Goal: Task Accomplishment & Management: Manage account settings

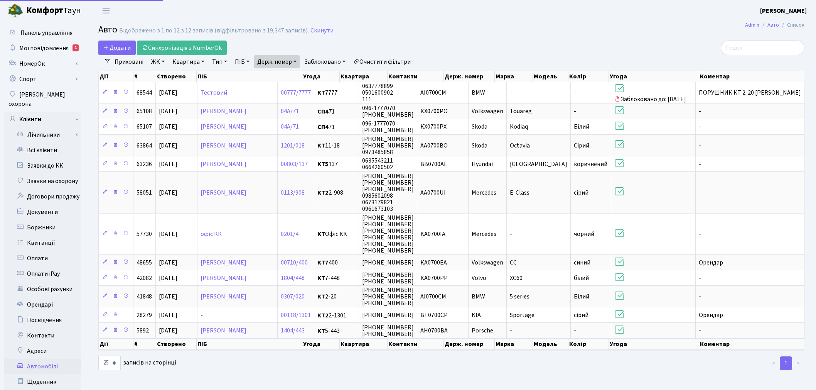
select select "25"
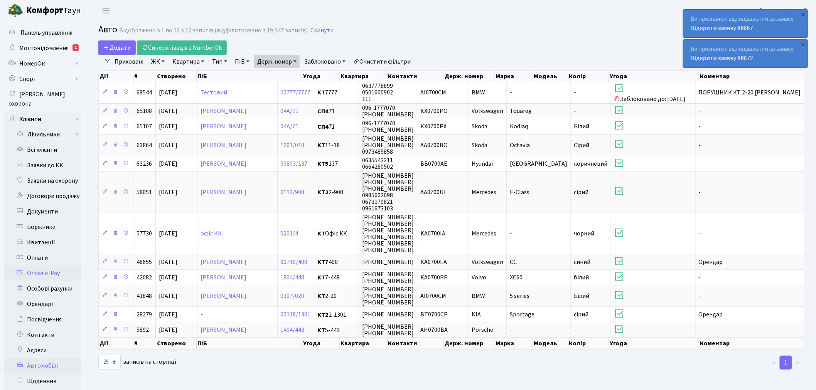
scroll to position [43, 0]
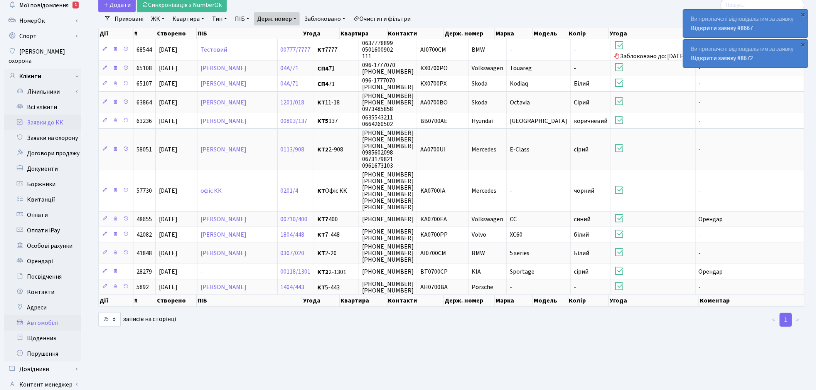
click at [75, 115] on link "Заявки до КК" at bounding box center [42, 122] width 77 height 15
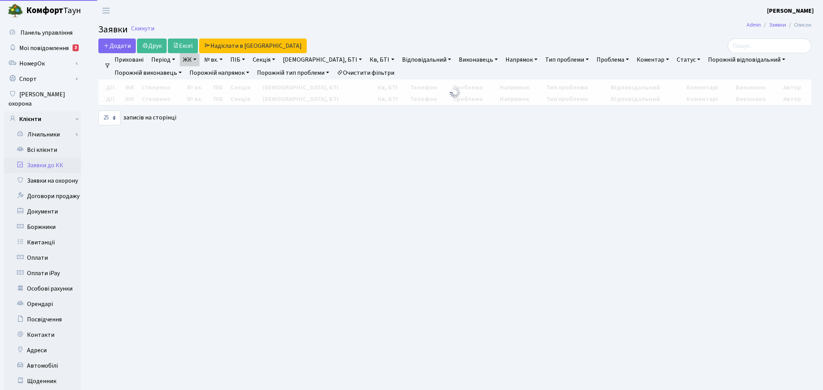
select select "25"
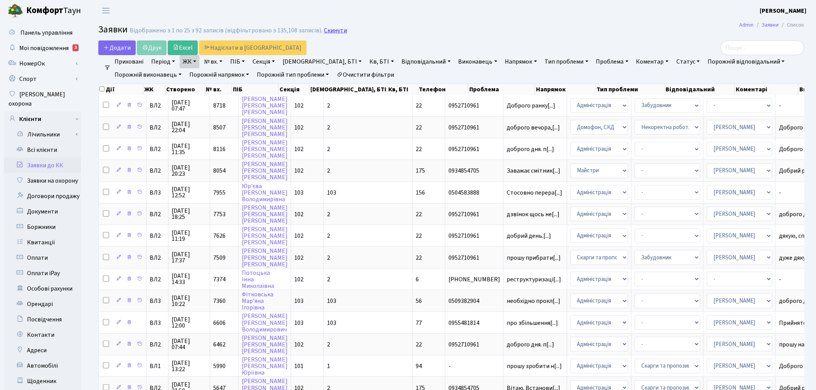
click at [332, 29] on link "Скинути" at bounding box center [335, 30] width 23 height 7
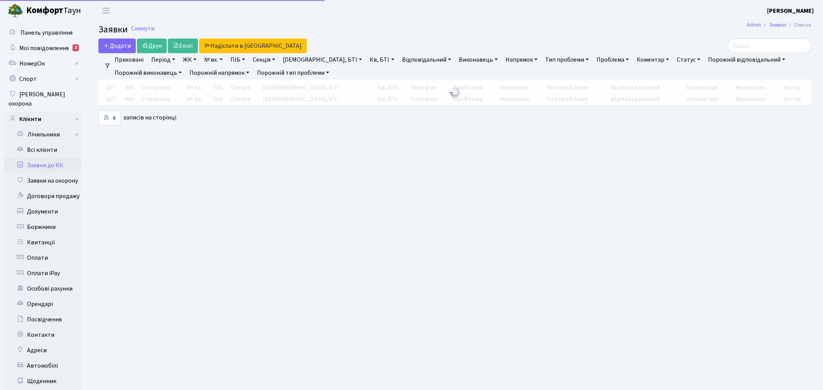
select select "25"
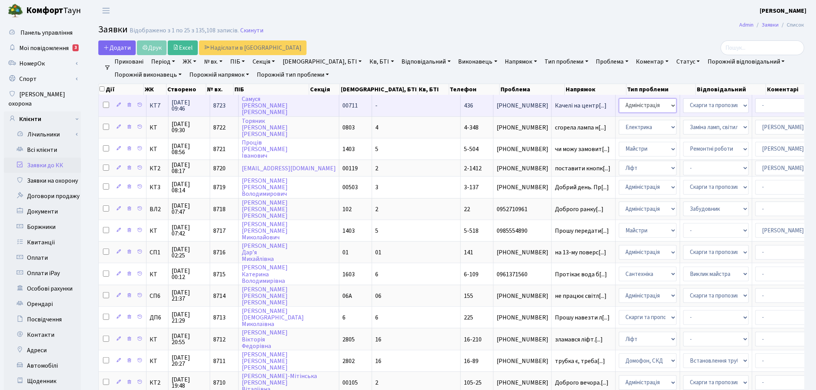
click at [619, 102] on select "- Адміністрація Домофон, СКД Ліфт Майстри Сантехніка Економічний відділ Електри…" at bounding box center [648, 105] width 58 height 15
select select "1"
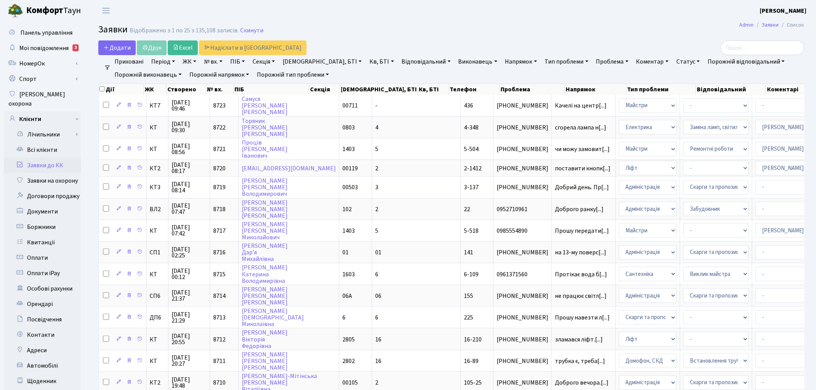
click at [60, 158] on link "Заявки до КК" at bounding box center [42, 165] width 77 height 15
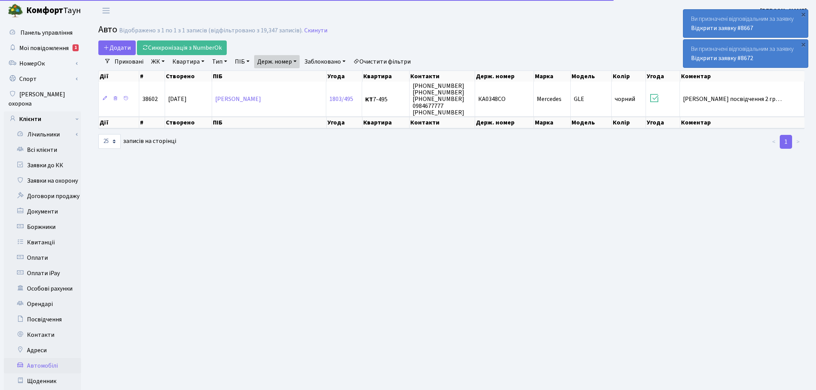
select select "25"
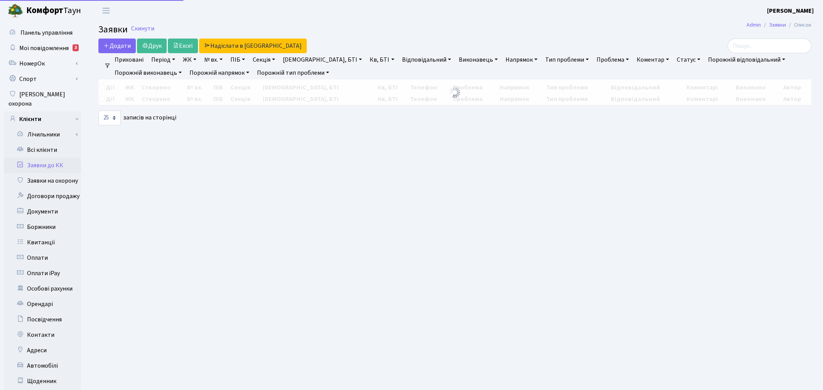
select select "25"
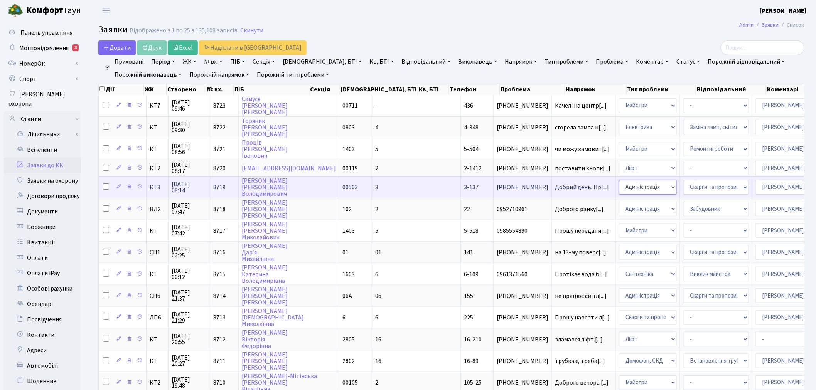
click at [619, 184] on select "- Адміністрація Домофон, СКД Ліфт Майстри Сантехніка Економічний відділ Електри…" at bounding box center [648, 187] width 58 height 15
select select "1"
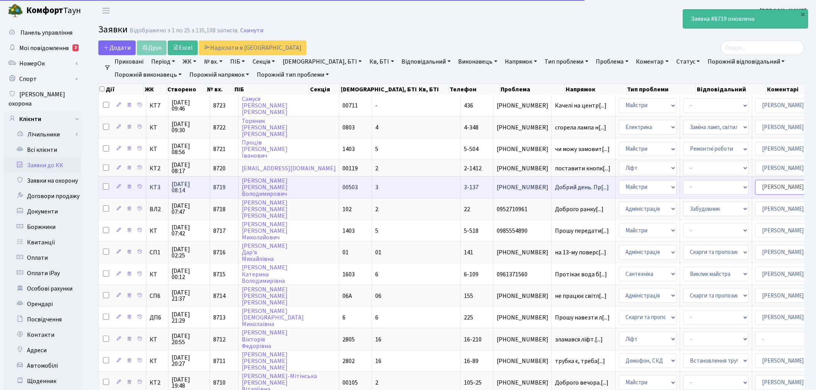
click at [755, 185] on select "- Адміністратор ЖК ДП Адміністратор ЖК КТ Адміністратор ЖК СП [PERSON_NAME] [PE…" at bounding box center [788, 187] width 66 height 15
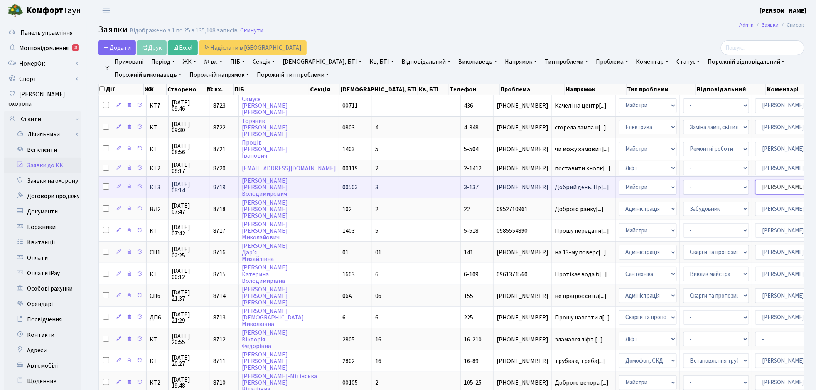
select select "18"
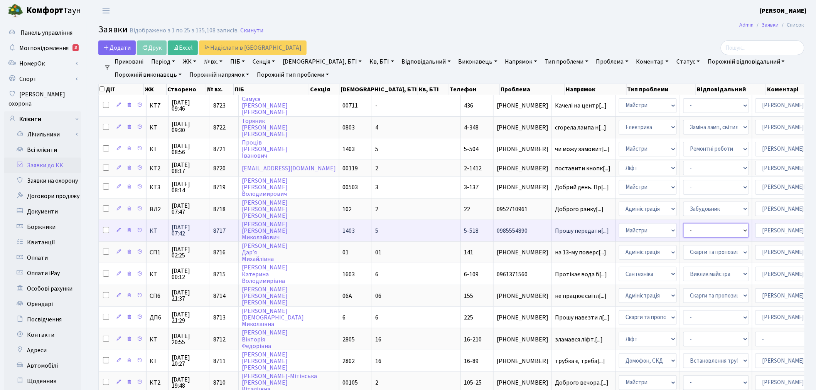
click at [683, 226] on select "- Замовлення плану комунікацій Дитячі майданчики Озеленення Прибирання в будинк…" at bounding box center [716, 230] width 66 height 15
select select "58"
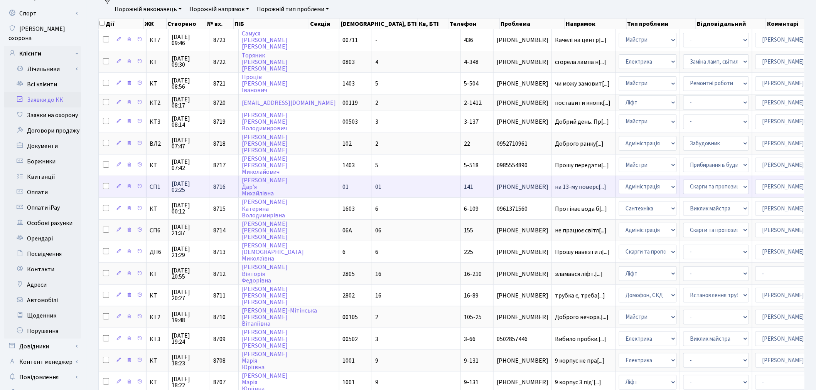
scroll to position [86, 0]
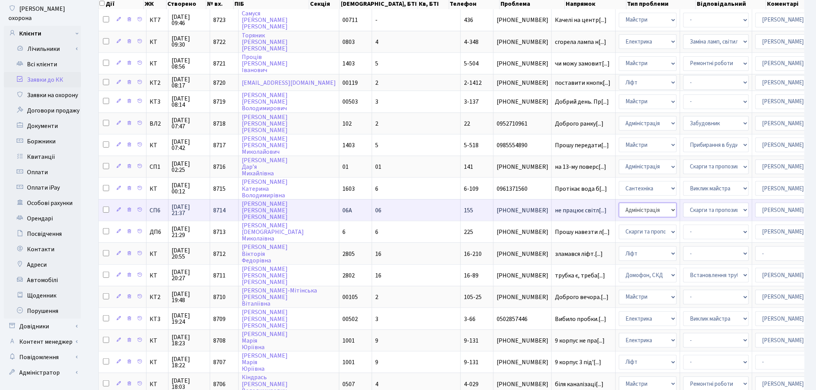
click at [619, 205] on select "- Адміністрація Домофон, СКД Ліфт Майстри Сантехніка Економічний відділ Електри…" at bounding box center [648, 210] width 58 height 15
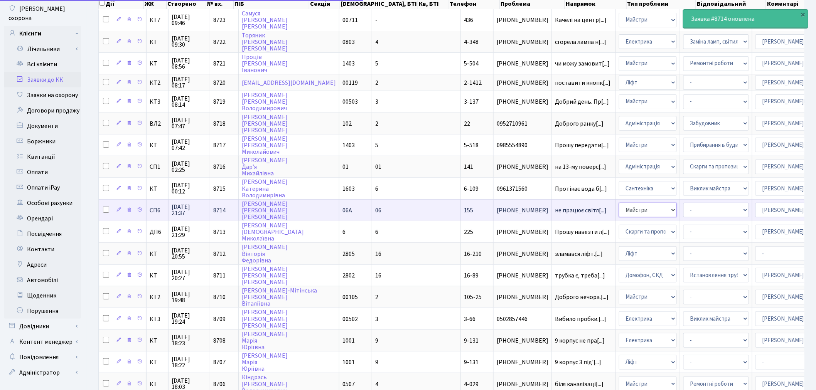
click at [619, 205] on select "- Адміністрація Домофон, СКД Ліфт Майстри Сантехніка Економічний відділ Електри…" at bounding box center [648, 210] width 58 height 15
select select "3"
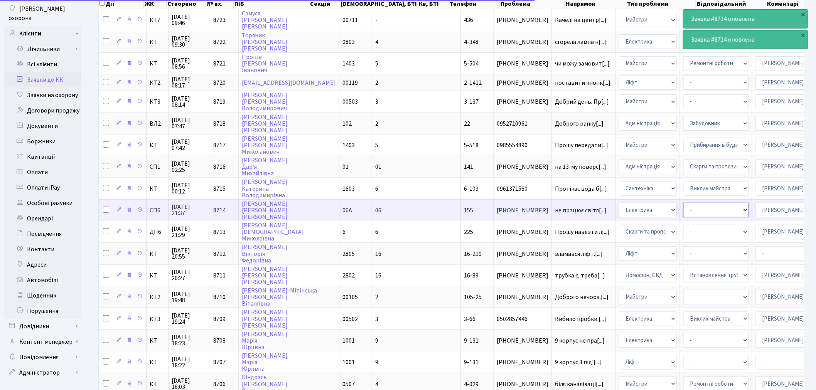
click at [683, 203] on select "- Виклик майстра Заміна ламп, світильників Монтаж/демонтаж електролічильника Оп…" at bounding box center [716, 210] width 66 height 15
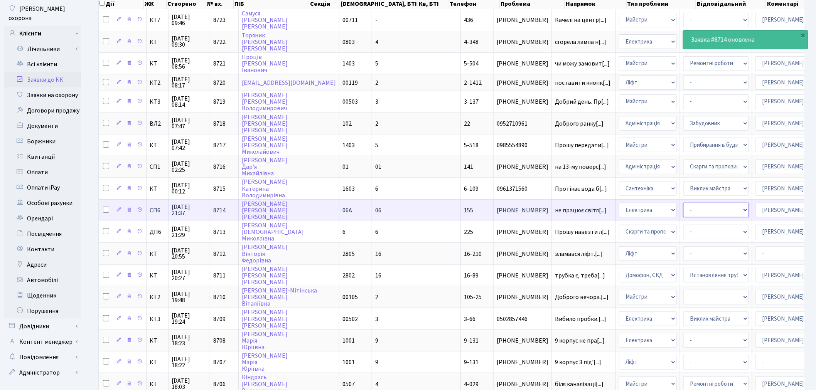
select select "40"
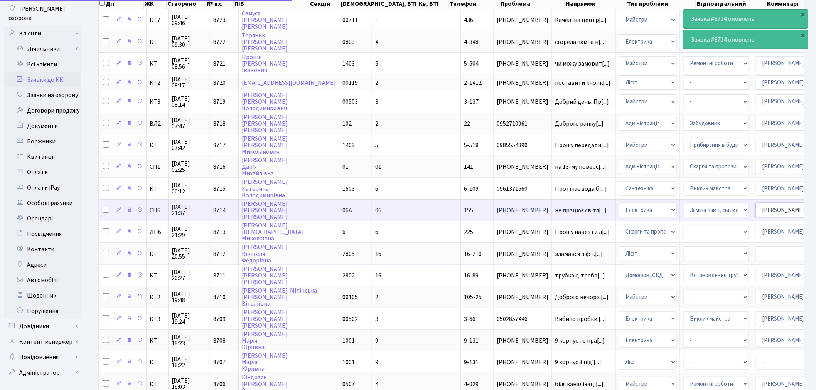
click at [755, 209] on select "- Адміністратор ЖК ДП Адміністратор ЖК КТ Адміністратор ЖК СП [PERSON_NAME] [PE…" at bounding box center [788, 210] width 66 height 15
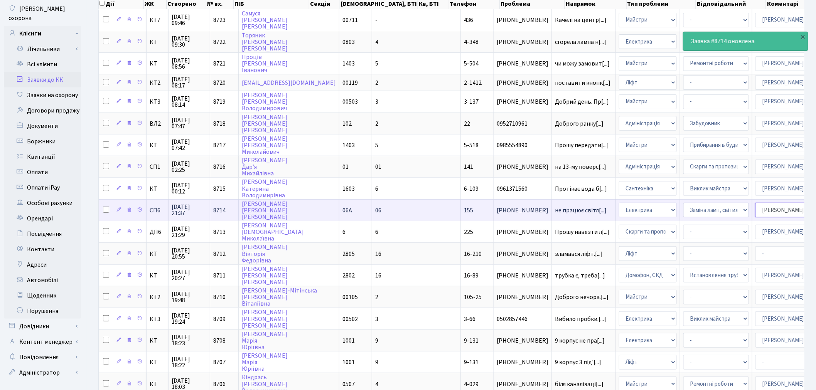
select select "85"
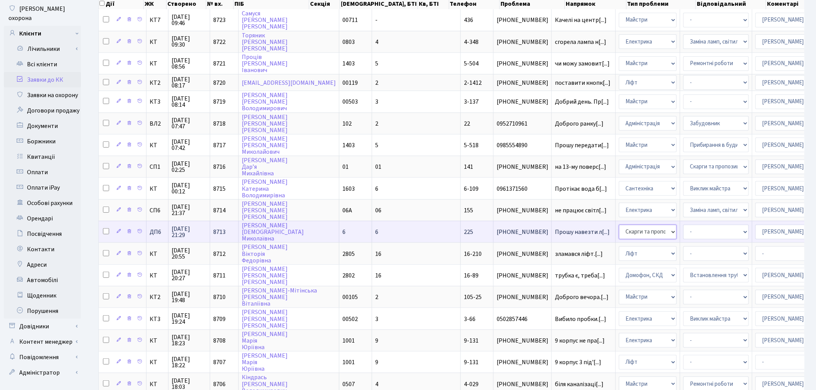
click at [619, 225] on select "- Адміністрація Домофон, СКД Ліфт Майстри Сантехніка Економічний відділ Електри…" at bounding box center [648, 232] width 58 height 15
select select "1"
click at [683, 225] on select "- Дитячі майданчики Замовлення плану комунікацій Озеленення Прибирання в будинк…" at bounding box center [716, 232] width 66 height 15
select select "58"
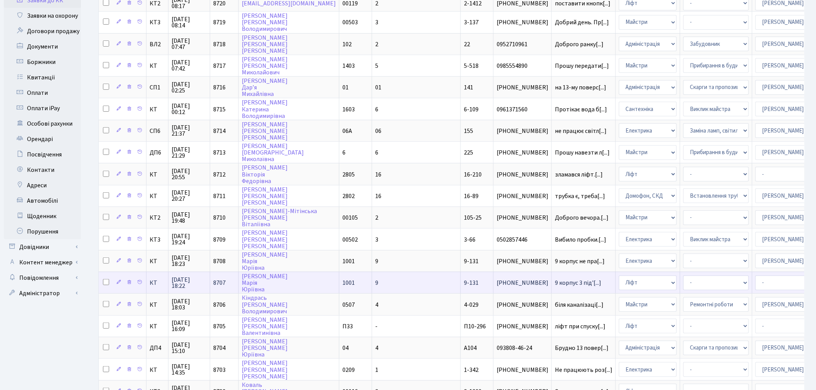
scroll to position [171, 0]
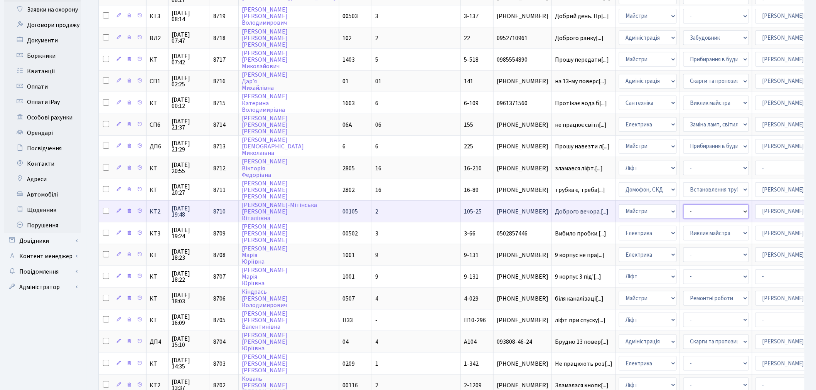
click at [683, 204] on select "- Замовлення плану комунікацій Дитячі майданчики Озеленення Прибирання в будинк…" at bounding box center [716, 211] width 66 height 15
select select "58"
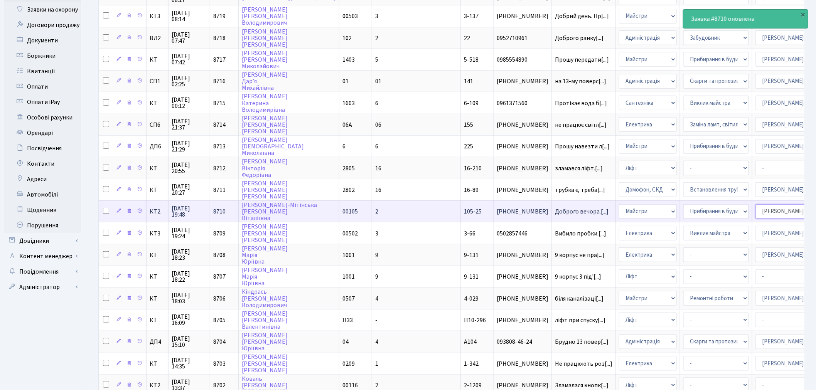
click at [755, 207] on select "- Адміністратор ЖК ДП Адміністратор ЖК КТ Адміністратор ЖК СП [PERSON_NAME] [PE…" at bounding box center [788, 211] width 66 height 15
select select "42"
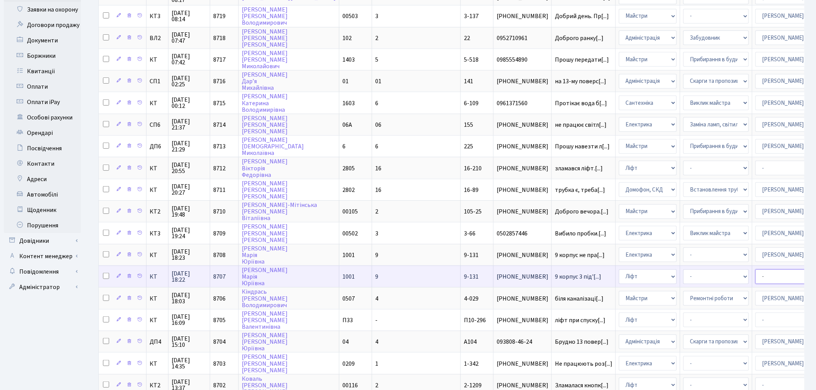
click at [755, 270] on select "- Адміністратор ЖК ДП Адміністратор ЖК КТ Адміністратор ЖК СП [PERSON_NAME] [PE…" at bounding box center [788, 277] width 66 height 15
select select "11"
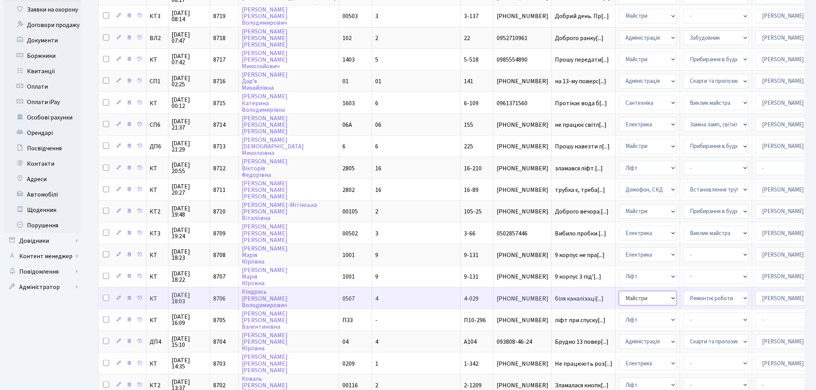
click at [619, 291] on select "- Адміністрація Домофон, СКД Ліфт Майстри Сантехніка Економічний відділ Електри…" at bounding box center [648, 298] width 58 height 15
click at [755, 291] on select "- Адміністратор ЖК ДП Адміністратор ЖК КТ Адміністратор ЖК СП [PERSON_NAME] [PE…" at bounding box center [788, 298] width 66 height 15
select select "62"
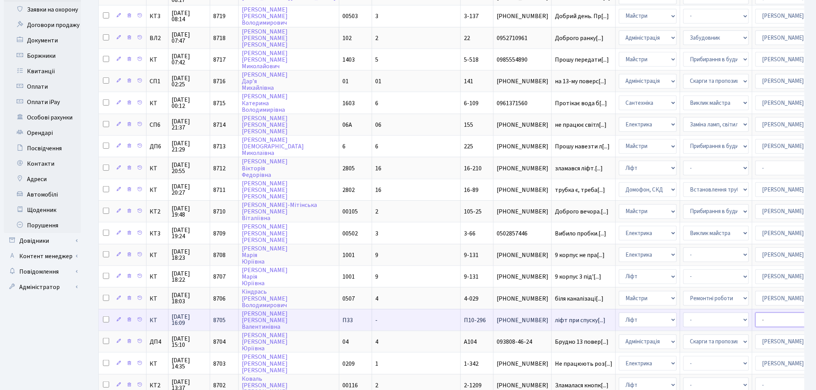
click at [755, 313] on select "- Адміністратор ЖК ДП Адміністратор ЖК КТ Адміністратор ЖК СП [PERSON_NAME] [PE…" at bounding box center [788, 320] width 66 height 15
select select "11"
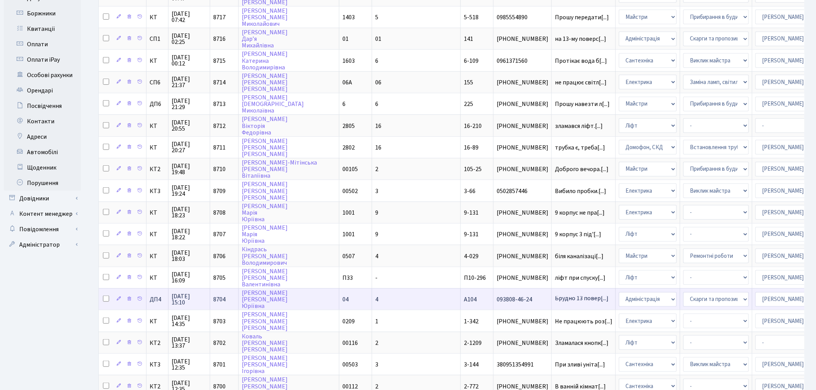
scroll to position [214, 0]
click at [619, 292] on select "- Адміністрація Домофон, СКД Ліфт Майстри Сантехніка Економічний відділ Електри…" at bounding box center [648, 299] width 58 height 15
select select "1"
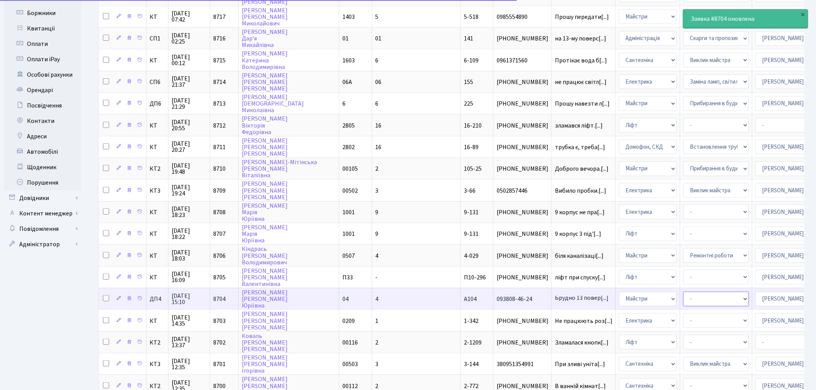
click at [683, 292] on select "- Дитячі майданчики Замовлення плану комунікацій Озеленення Прибирання в будинк…" at bounding box center [716, 299] width 66 height 15
select select "58"
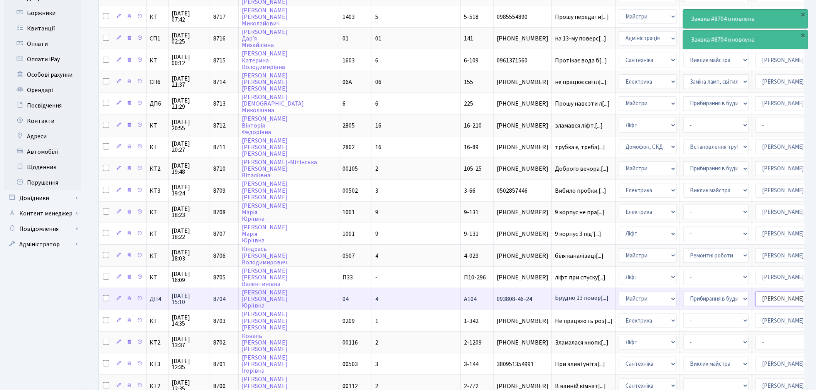
click at [755, 292] on select "- Адміністратор ЖК ДП Адміністратор ЖК КТ Адміністратор ЖК СП [PERSON_NAME] [PE…" at bounding box center [788, 299] width 66 height 15
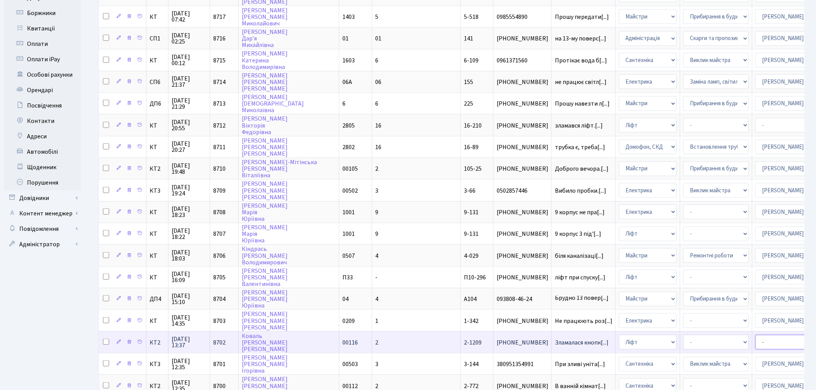
click at [755, 335] on select "- Адміністратор ЖК ДП Адміністратор ЖК КТ Адміністратор ЖК СП [PERSON_NAME] [PE…" at bounding box center [788, 342] width 66 height 15
select select "11"
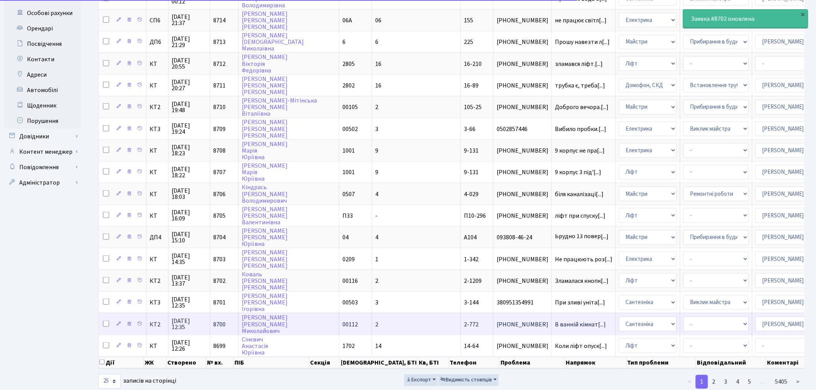
scroll to position [280, 0]
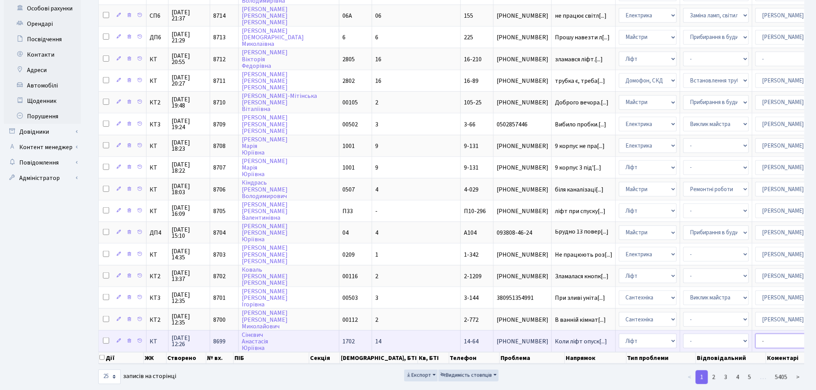
click at [755, 334] on select "- Адміністратор ЖК ДП Адміністратор ЖК КТ Адміністратор ЖК СП [PERSON_NAME] [PE…" at bounding box center [788, 341] width 66 height 15
select select "11"
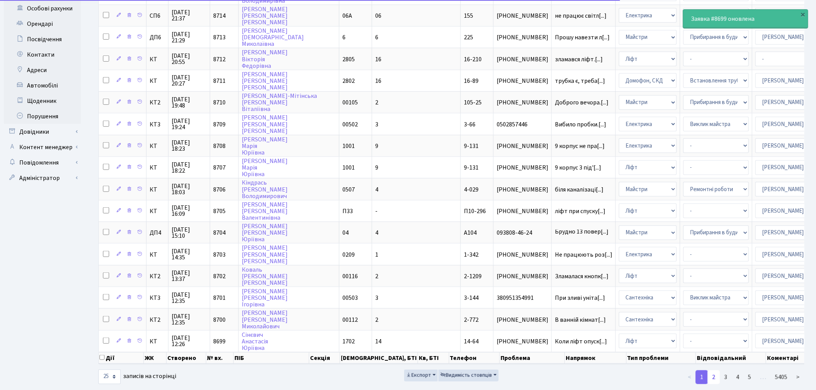
click at [718, 371] on link "2" at bounding box center [714, 378] width 12 height 14
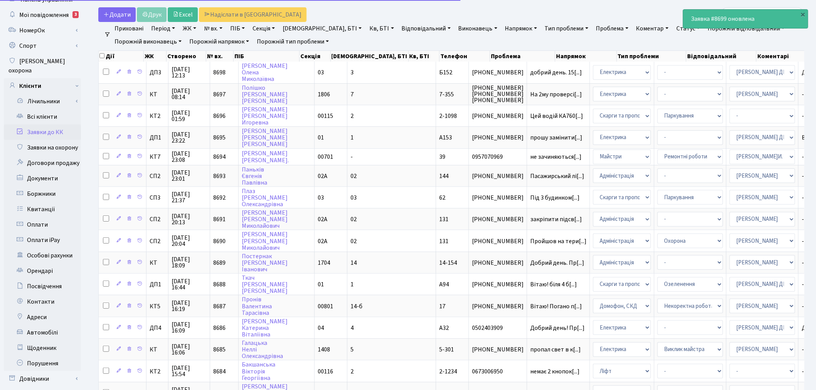
scroll to position [0, 0]
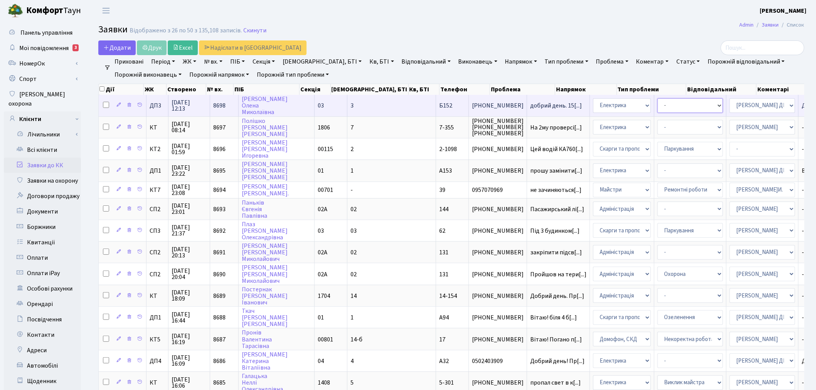
click at [658, 103] on select "- Виклик майстра Монтаж/демонтаж електролічильника Опломбування\розпломбування …" at bounding box center [691, 105] width 66 height 15
select select "40"
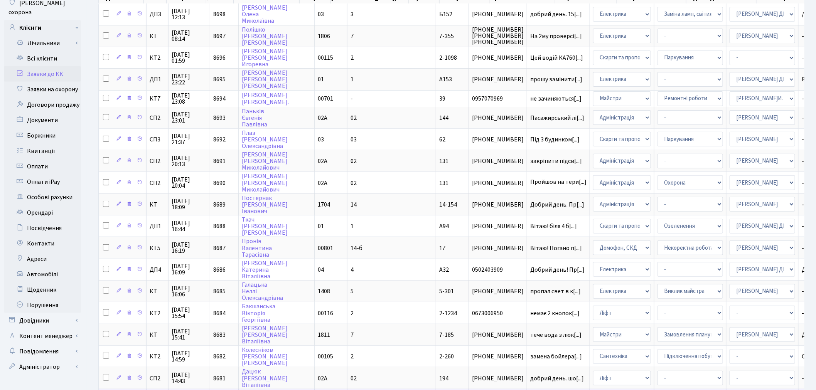
scroll to position [280, 0]
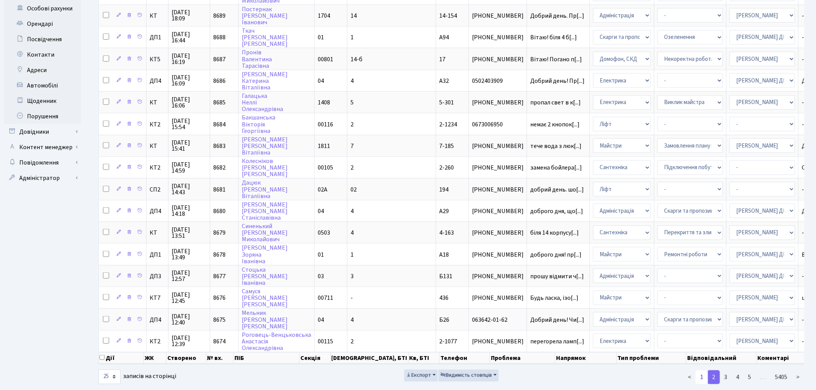
click at [702, 371] on link "1" at bounding box center [702, 378] width 12 height 14
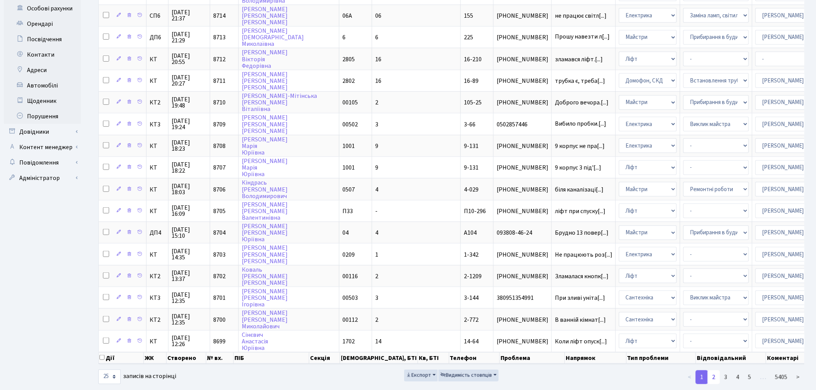
click at [714, 371] on link "2" at bounding box center [714, 378] width 12 height 14
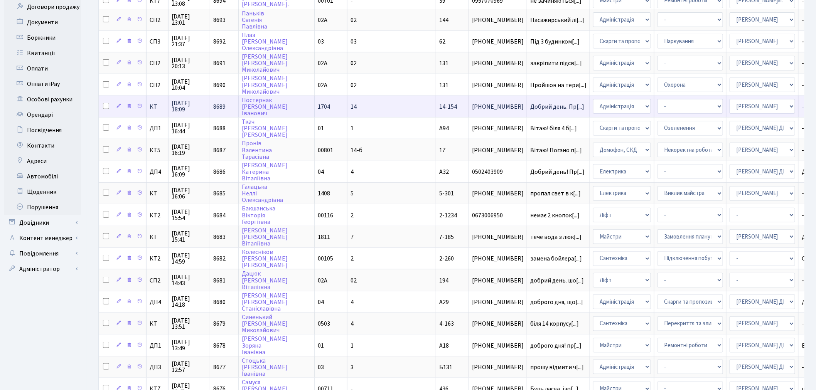
scroll to position [195, 0]
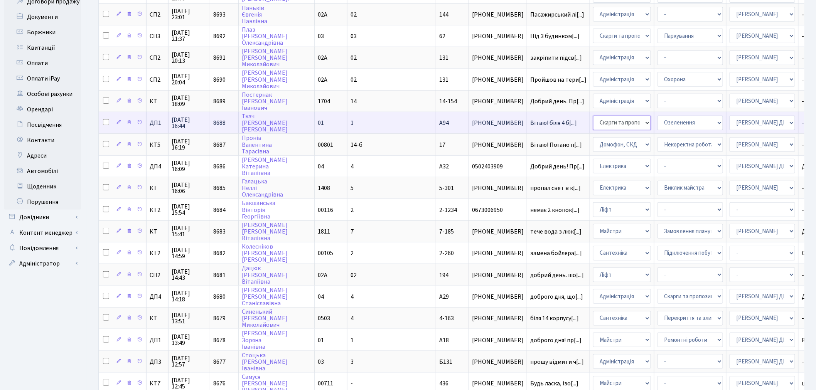
click at [593, 116] on select "- Адміністрація Домофон, СКД Ліфт Майстри Сантехніка Економічний відділ Електри…" at bounding box center [622, 123] width 58 height 15
select select "1"
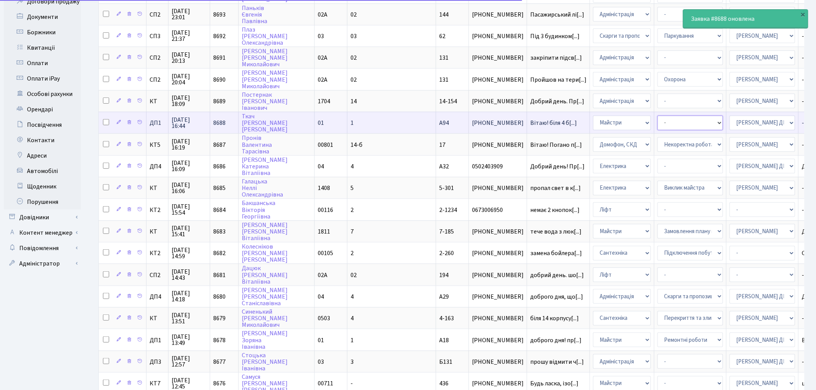
click at [658, 117] on select "- Дитячі майданчики Замовлення плану комунікацій Озеленення Прибирання в будинк…" at bounding box center [691, 123] width 66 height 15
select select "59"
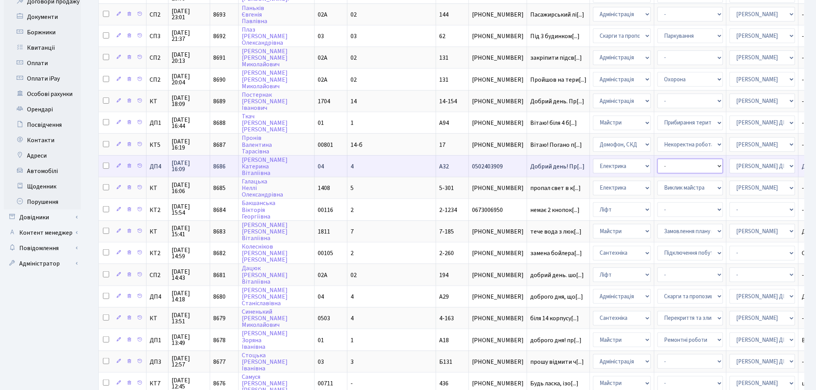
click at [658, 159] on select "- Виклик майстра Монтаж/демонтаж електролічильника Опломбування\розпломбування …" at bounding box center [691, 166] width 66 height 15
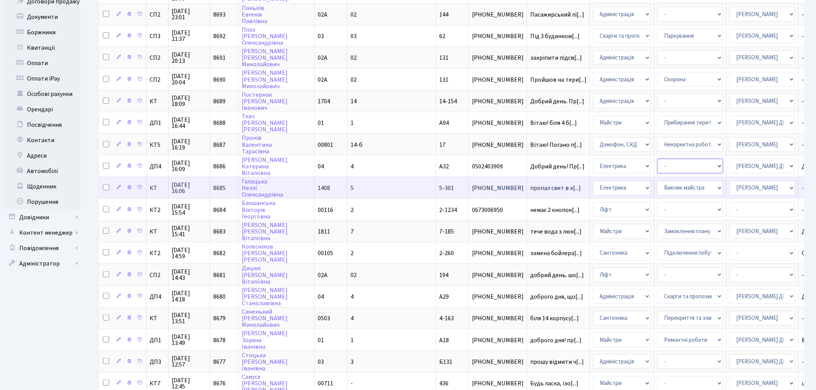
select select "40"
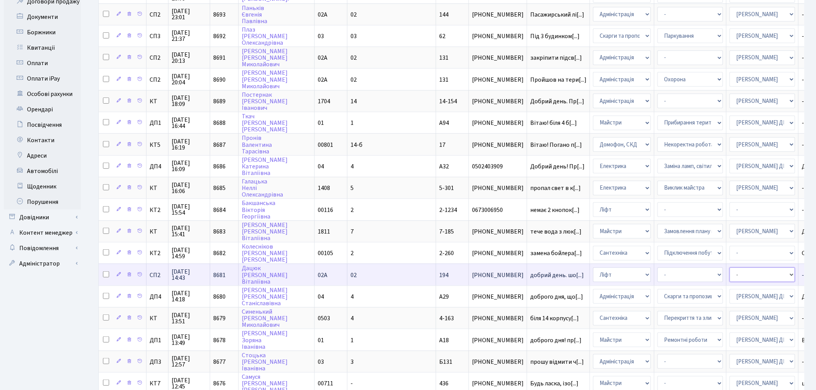
click at [730, 268] on select "- Адміністратор ЖК ДП Адміністратор ЖК КТ Адміністратор ЖК СП [PERSON_NAME] [PE…" at bounding box center [763, 275] width 66 height 15
select select "85"
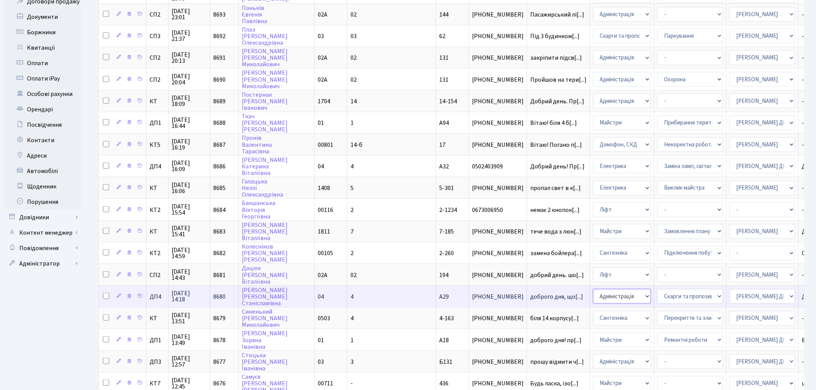
click at [593, 289] on select "- Адміністрація Домофон, СКД Ліфт Майстри Сантехніка Економічний відділ Електри…" at bounding box center [622, 296] width 58 height 15
select select "3"
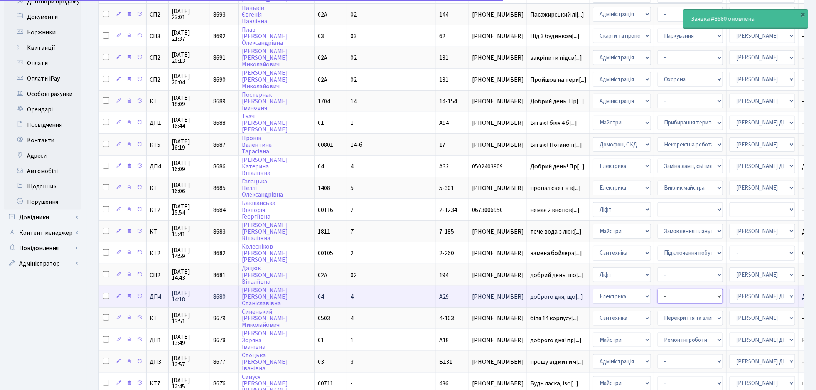
click at [658, 289] on select "- Виклик майстра Заміна ламп, світильників Монтаж/демонтаж електролічильника Оп…" at bounding box center [691, 296] width 66 height 15
select select "40"
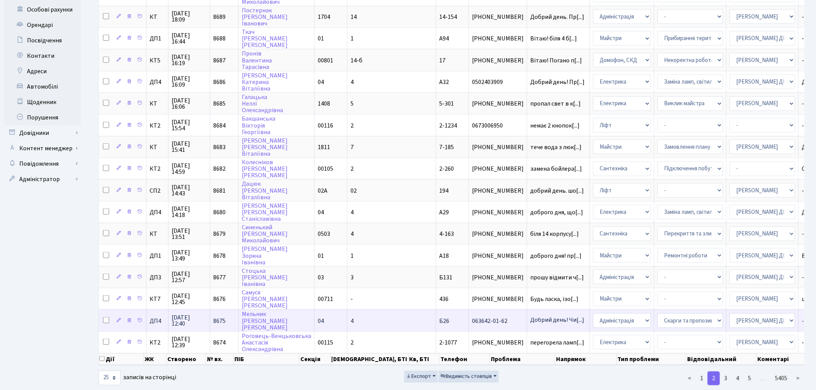
scroll to position [280, 0]
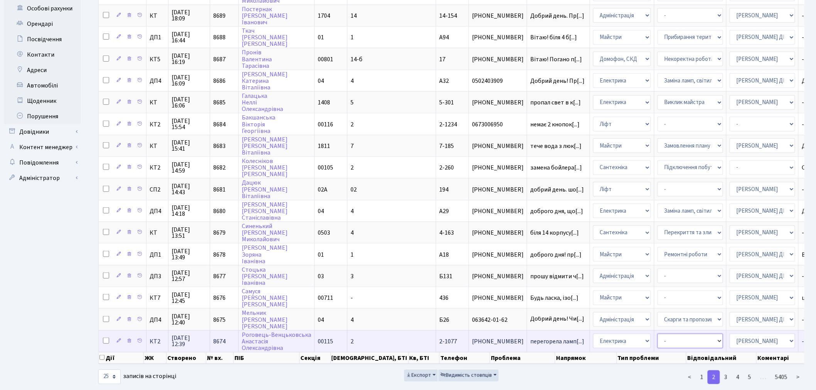
click at [658, 334] on select "- Виклик майстра Монтаж/демонтаж електролічильника Опломбування\розпломбування …" at bounding box center [691, 341] width 66 height 15
select select "40"
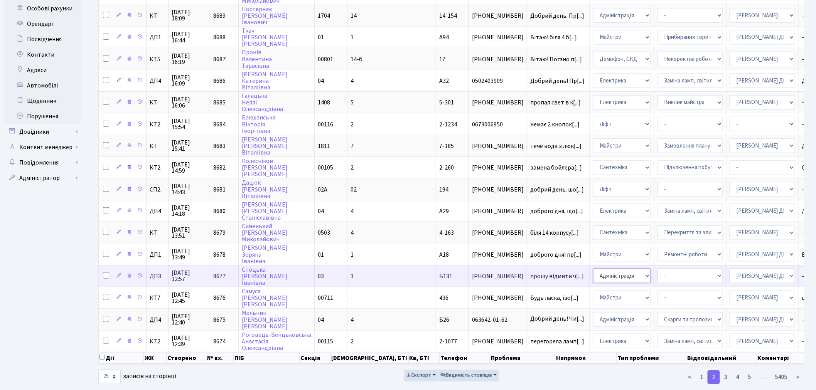
click at [593, 269] on select "- Адміністрація Домофон, СКД Ліфт Майстри Сантехніка Економічний відділ Електри…" at bounding box center [622, 276] width 58 height 15
select select "1"
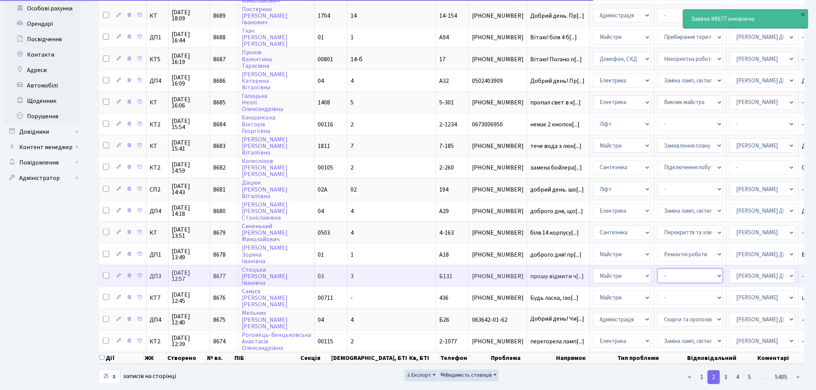
click at [658, 269] on select "- Дитячі майданчики Замовлення плану комунікацій Озеленення Прибирання в будинк…" at bounding box center [691, 276] width 66 height 15
select select "59"
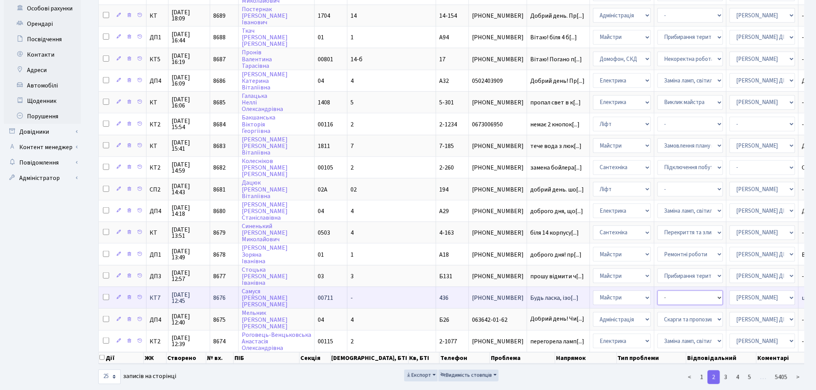
click at [658, 291] on select "- Замовлення плану комунікацій Дитячі майданчики Озеленення Прибирання в будинк…" at bounding box center [691, 298] width 66 height 15
select select "62"
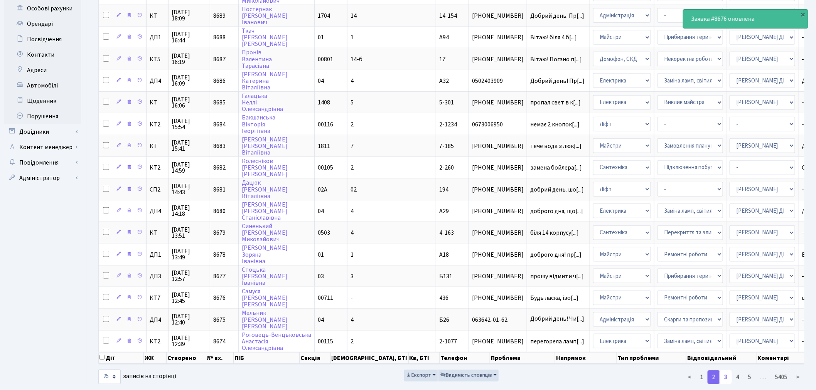
click at [731, 371] on link "3" at bounding box center [726, 378] width 12 height 14
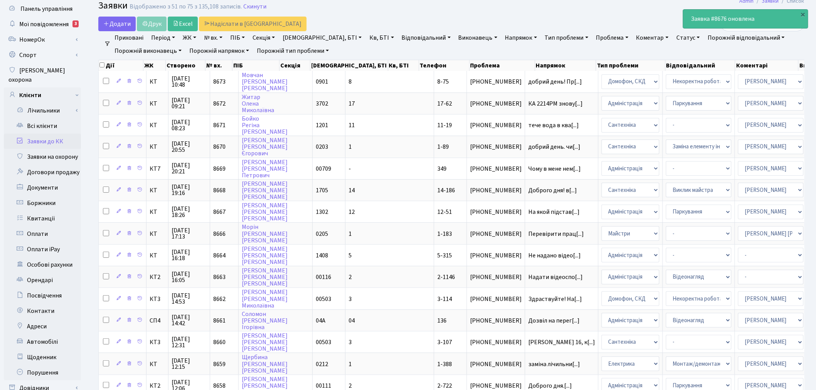
scroll to position [0, 0]
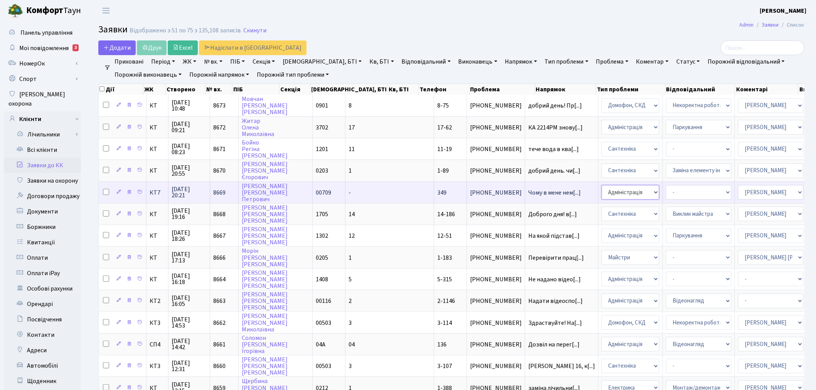
click at [602, 189] on select "- Адміністрація Домофон, СКД Ліфт Майстри Сантехніка Економічний відділ Електри…" at bounding box center [631, 192] width 58 height 15
select select "3"
drag, startPoint x: 676, startPoint y: 188, endPoint x: 681, endPoint y: 190, distance: 4.9
click at [738, 188] on select "- Адміністратор ЖК ДП Адміністратор ЖК КТ Адміністратор ЖК СП [PERSON_NAME] [PE…" at bounding box center [771, 192] width 66 height 15
select select "22"
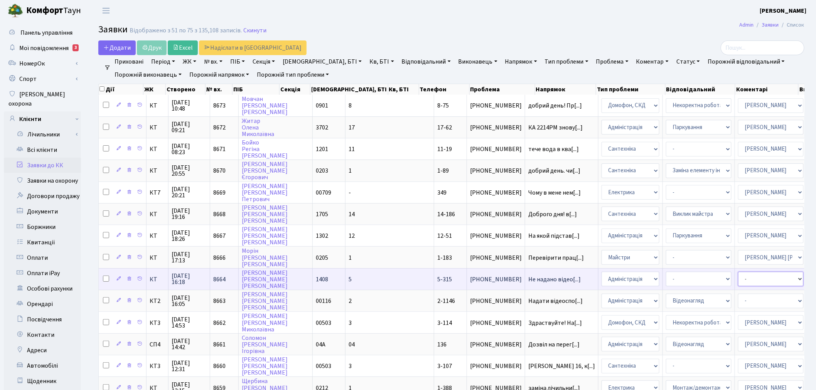
click at [738, 275] on select "- Адміністратор ЖК ДП Адміністратор ЖК КТ Адміністратор ЖК СП [PERSON_NAME] [PE…" at bounding box center [771, 279] width 66 height 15
select select "82"
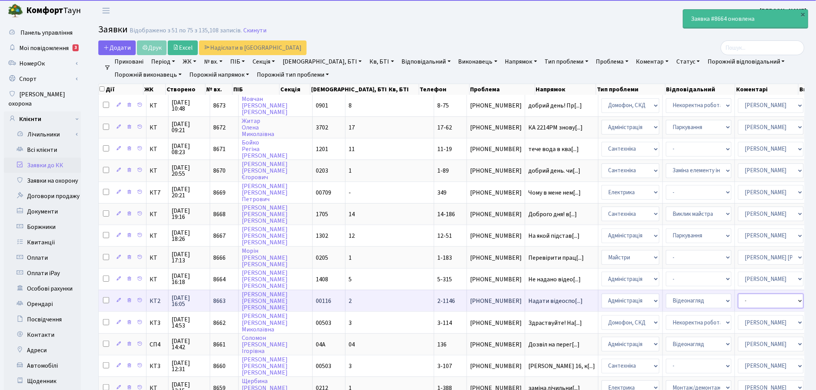
click at [738, 294] on select "- Адміністратор ЖК ДП Адміністратор ЖК КТ Адміністратор ЖК СП [PERSON_NAME] [PE…" at bounding box center [771, 301] width 66 height 15
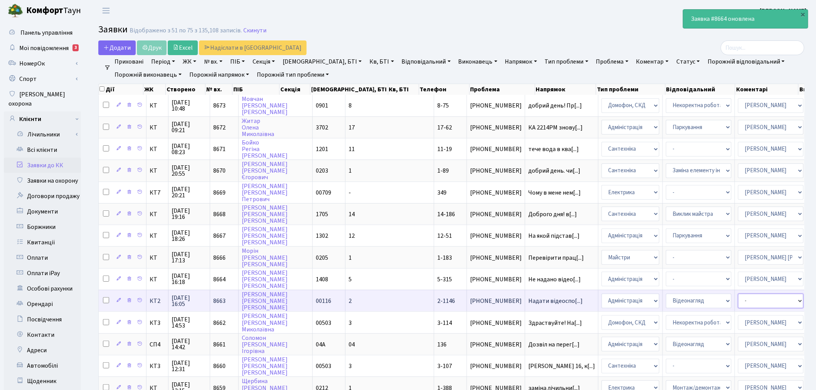
select select "82"
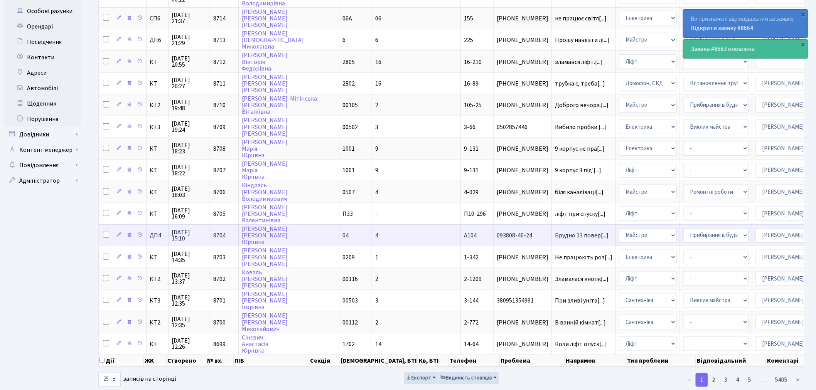
scroll to position [280, 0]
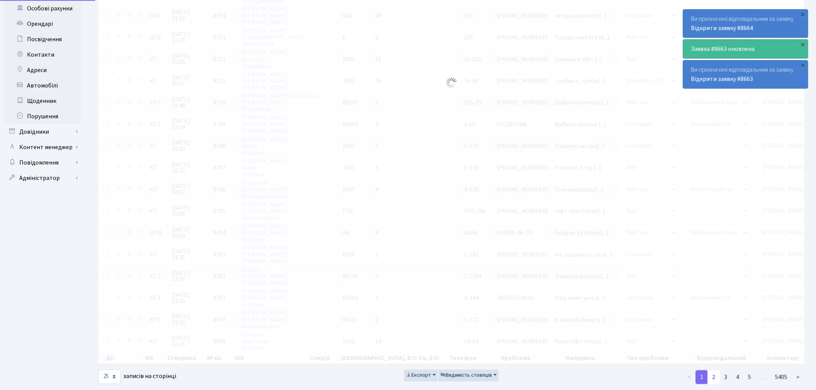
click at [714, 371] on link "2" at bounding box center [714, 378] width 12 height 14
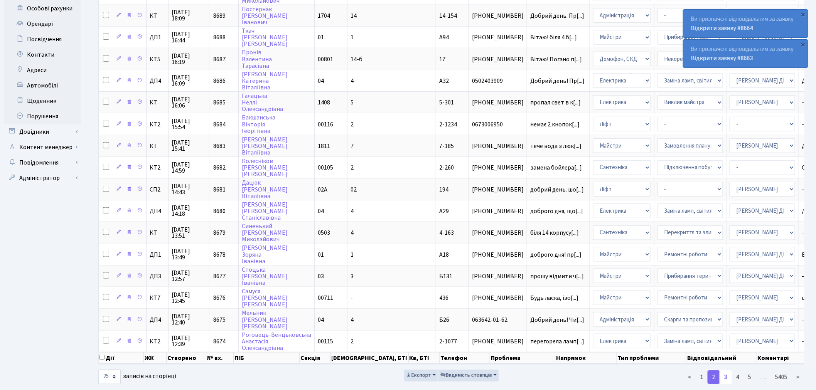
click at [724, 371] on link "3" at bounding box center [726, 378] width 12 height 14
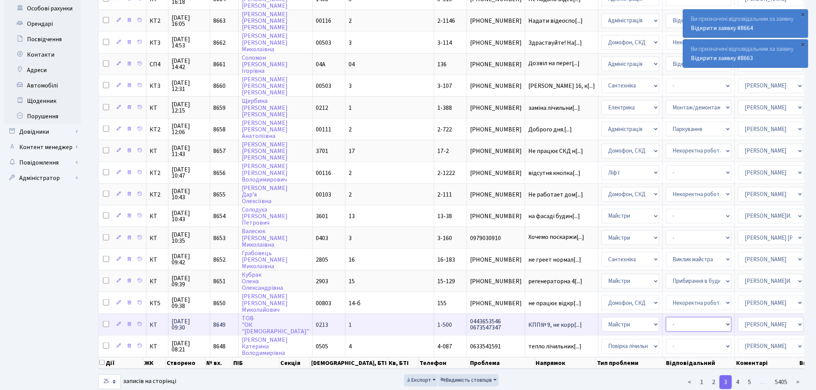
click at [666, 317] on select "- Замовлення плану комунікацій Дитячі майданчики Озеленення Прибирання в будинк…" at bounding box center [699, 324] width 66 height 15
click at [602, 317] on select "- Адміністрація Домофон, СКД Ліфт Майстри Сантехніка Економічний відділ Електри…" at bounding box center [631, 324] width 58 height 15
select select "4"
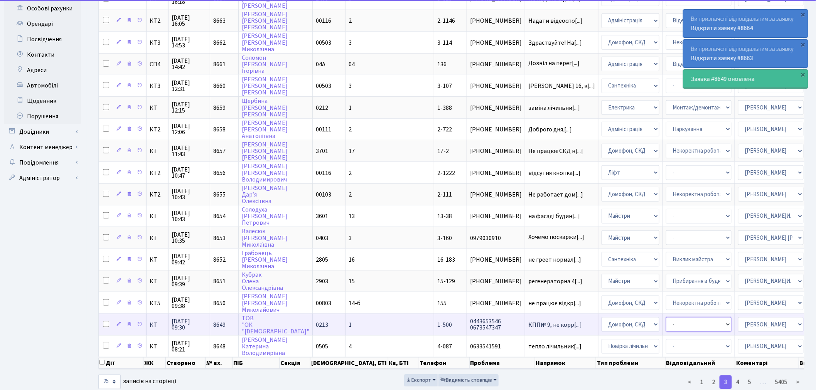
click at [666, 317] on select "- Встановлення трубки домофону Некоректна робота домофону" at bounding box center [699, 324] width 66 height 15
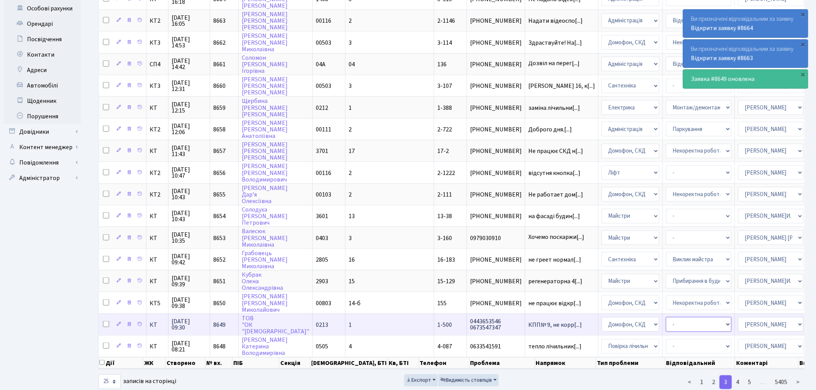
select select "38"
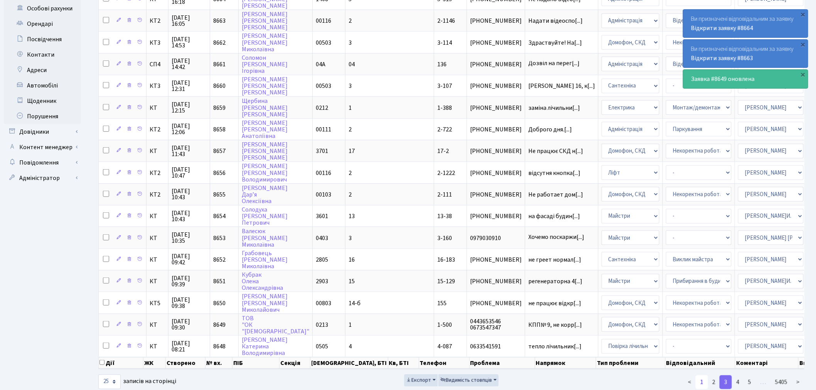
click at [700, 376] on link "1" at bounding box center [702, 383] width 12 height 14
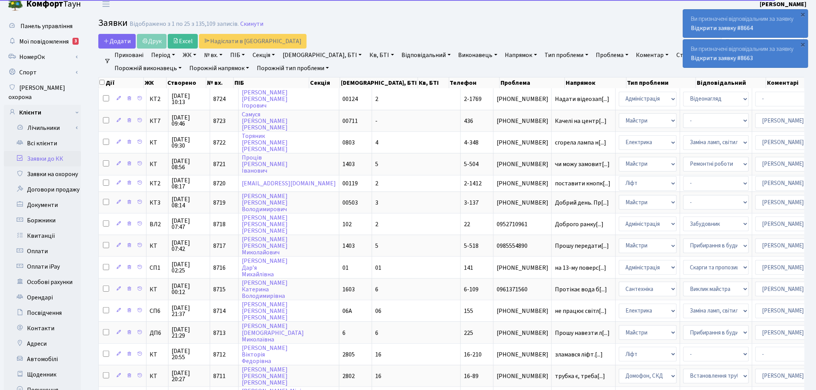
scroll to position [0, 0]
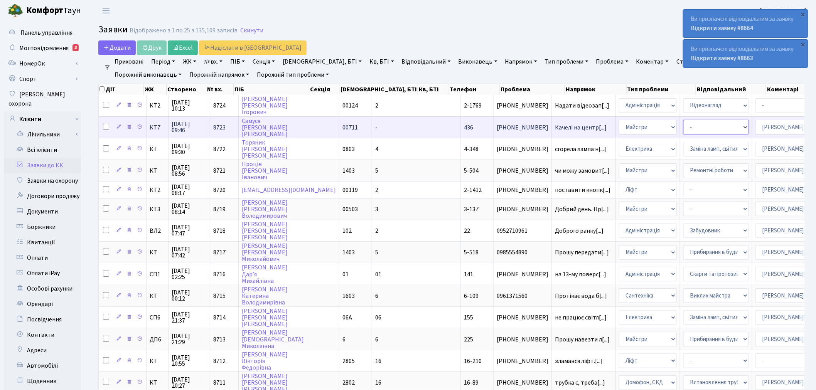
click at [683, 129] on select "- Замовлення плану комунікацій Дитячі майданчики Озеленення Прибирання в будинк…" at bounding box center [716, 127] width 66 height 15
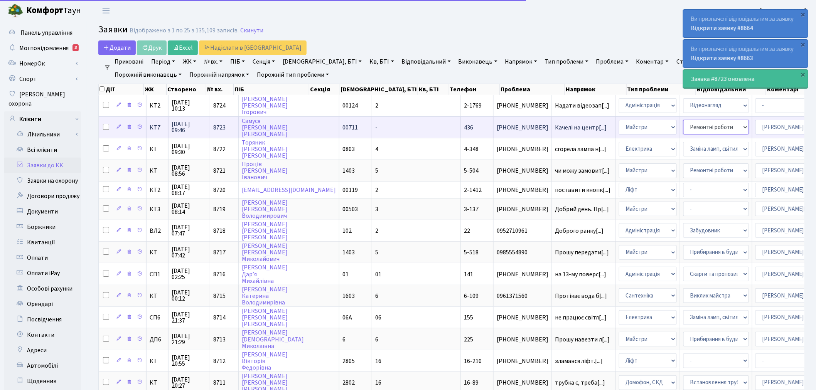
click at [683, 131] on select "- Замовлення плану комунікацій Дитячі майданчики Озеленення Прибирання в будинк…" at bounding box center [716, 127] width 66 height 15
select select "56"
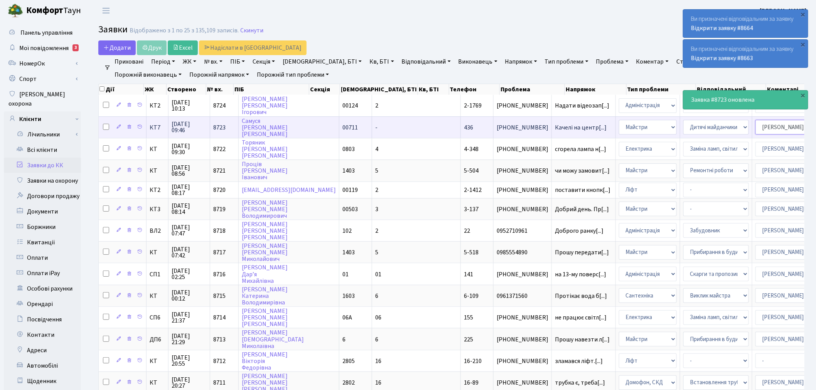
click at [755, 128] on select "- Адміністратор ЖК ДП Адміністратор ЖК КТ Адміністратор ЖК СП [PERSON_NAME] [PE…" at bounding box center [788, 127] width 66 height 15
select select "18"
